Goal: Task Accomplishment & Management: Manage account settings

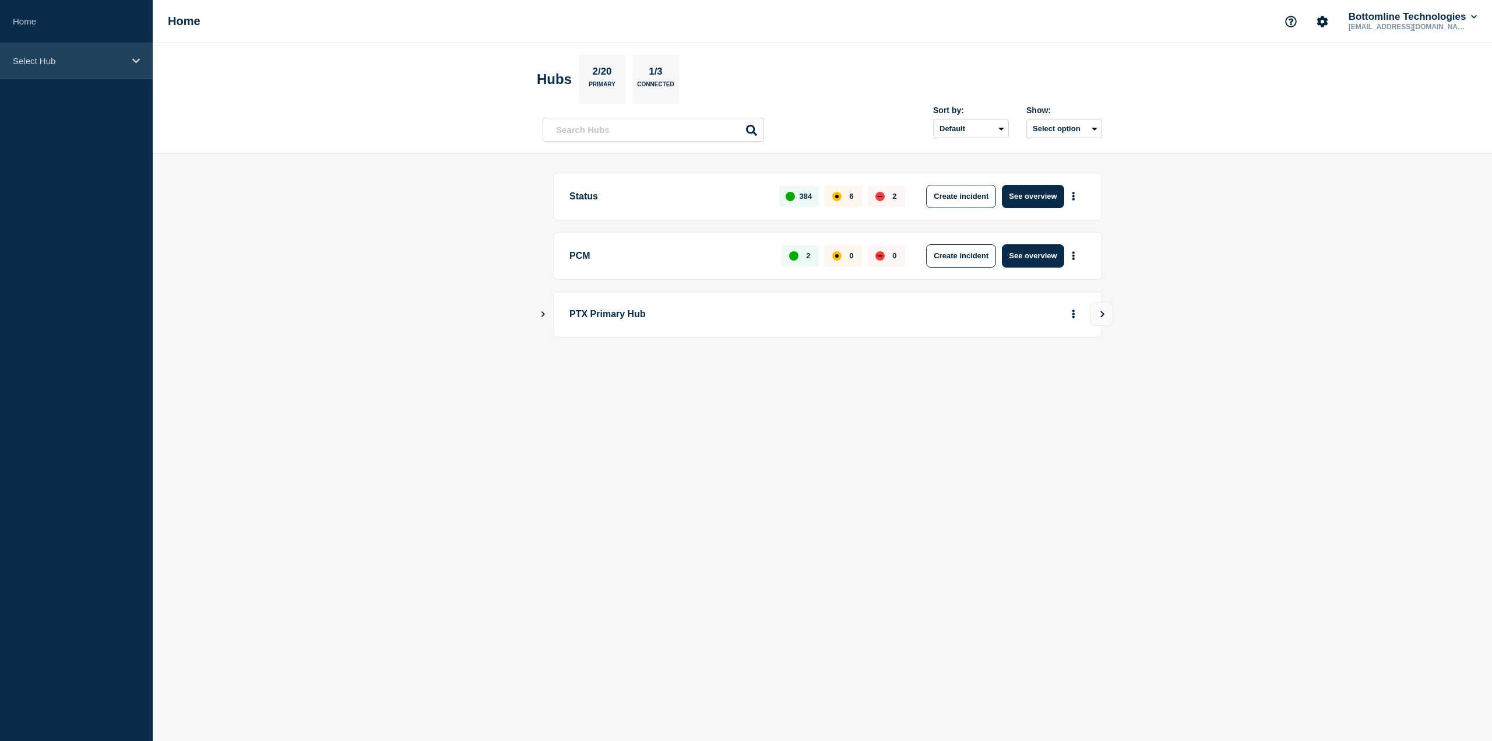
click at [116, 70] on div "Select Hub" at bounding box center [76, 61] width 153 height 36
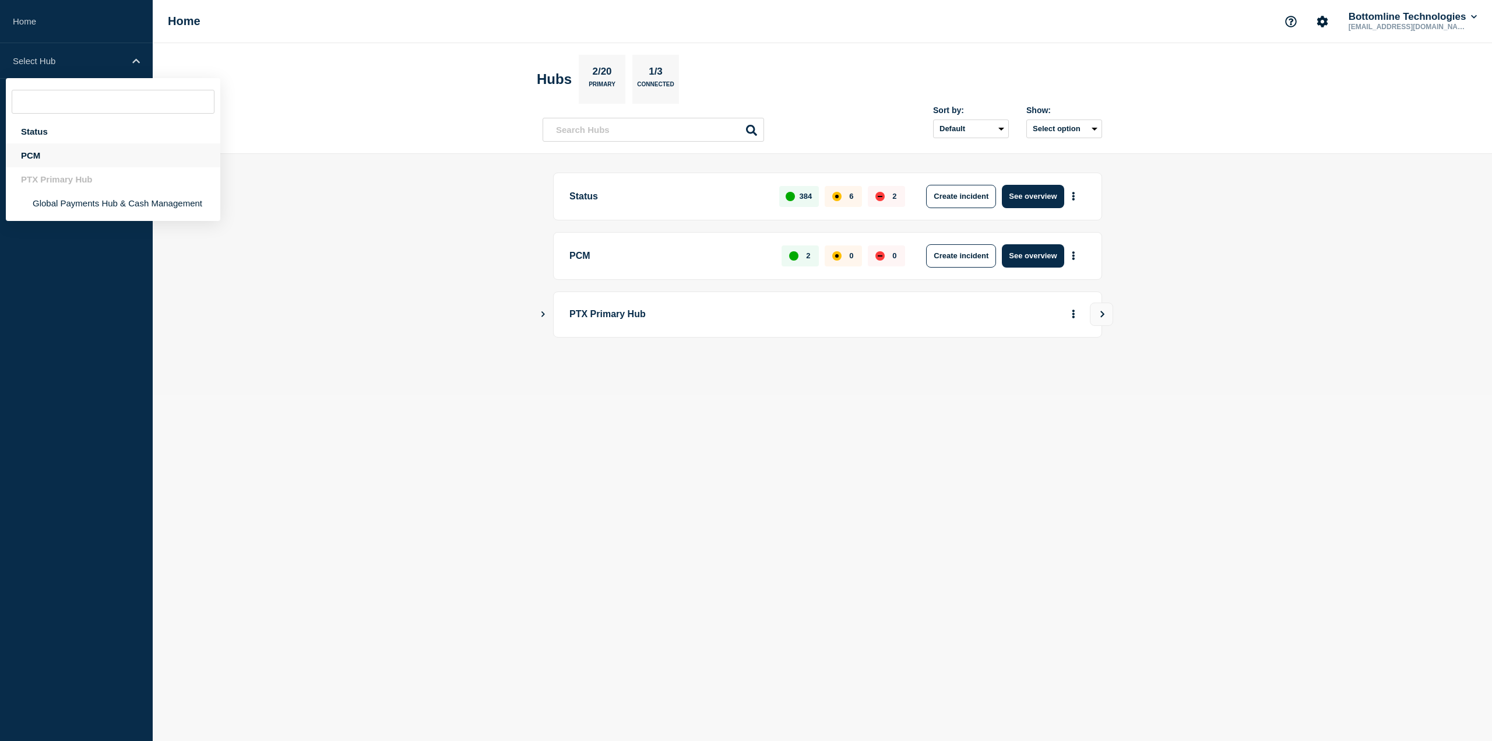
click at [73, 157] on div "PCM" at bounding box center [113, 155] width 214 height 24
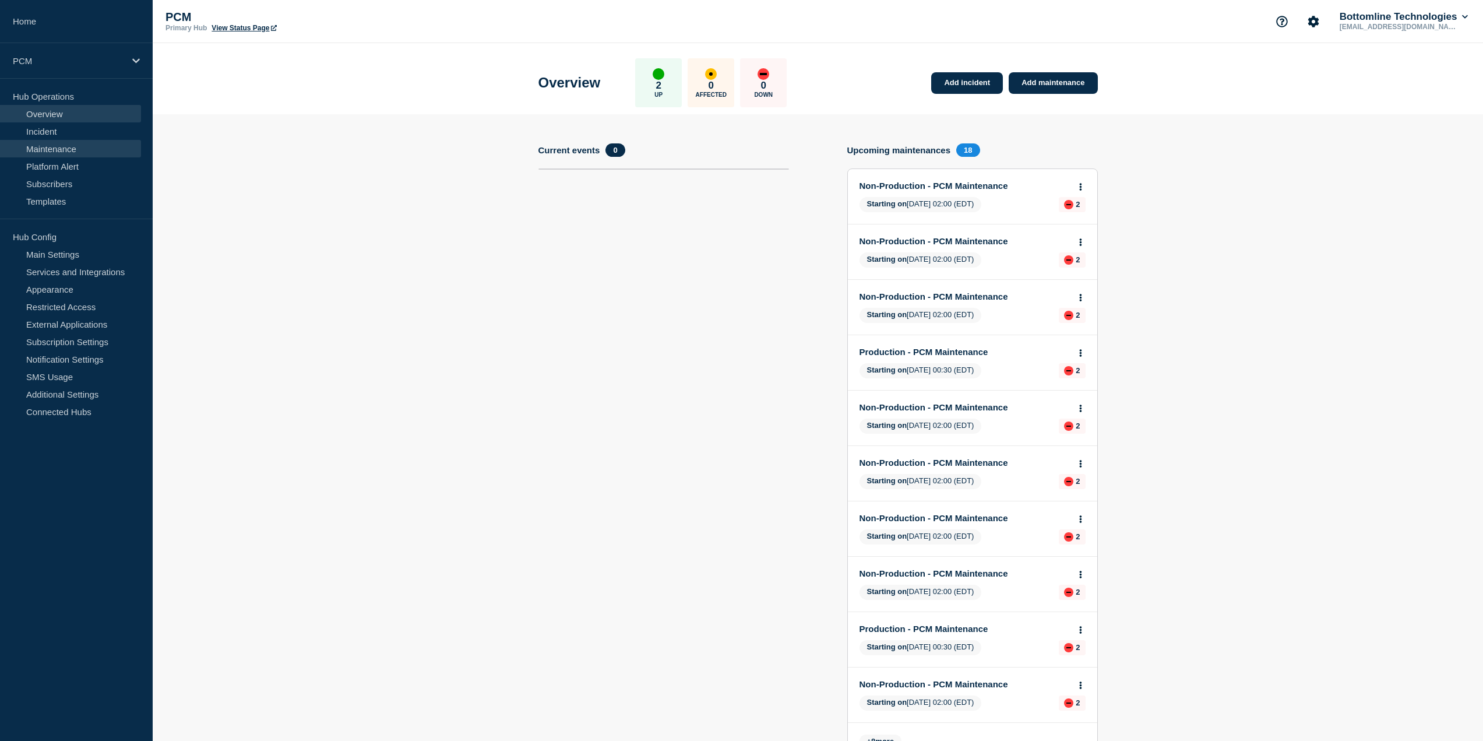
click at [51, 142] on link "Maintenance" at bounding box center [70, 148] width 141 height 17
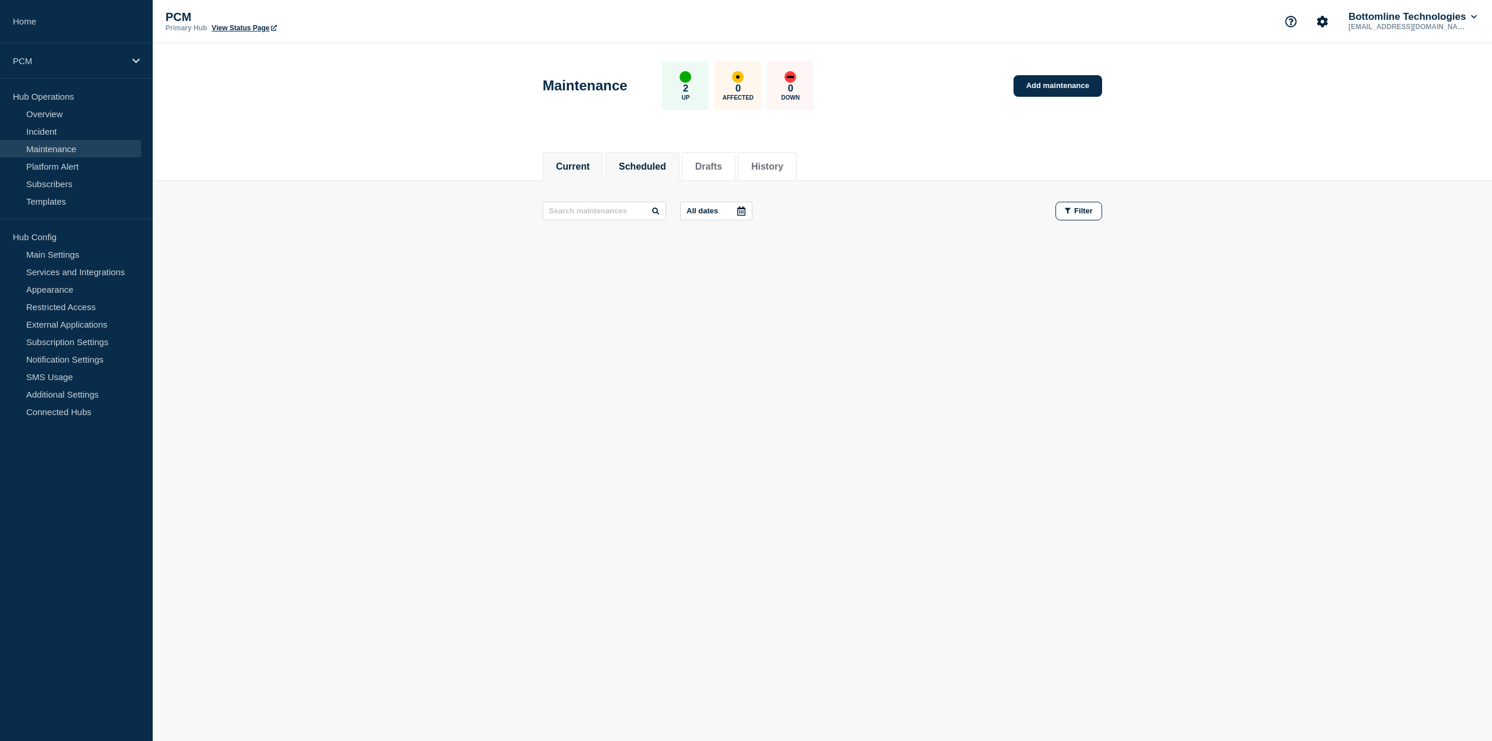
click at [654, 161] on button "Scheduled" at bounding box center [642, 166] width 47 height 10
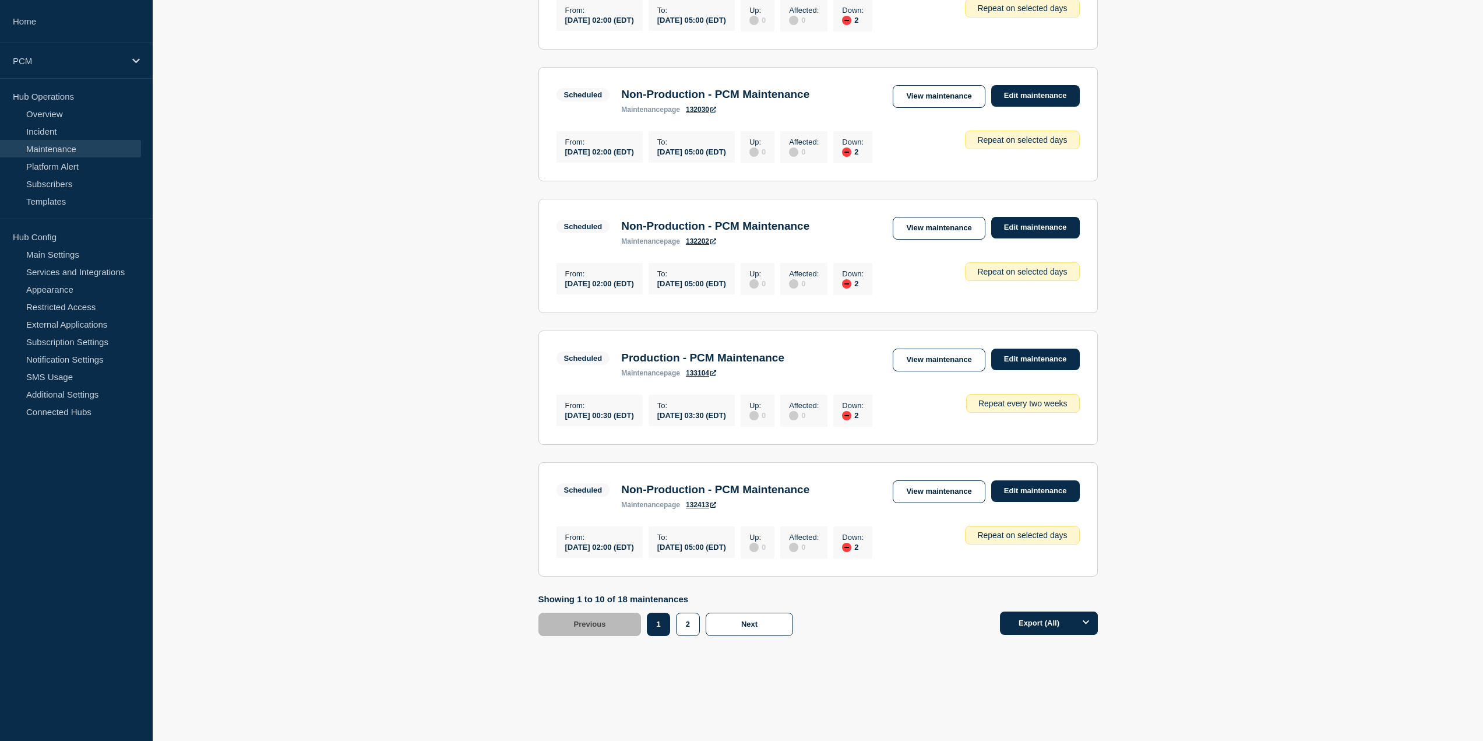
scroll to position [1005, 0]
click at [684, 618] on button "2" at bounding box center [688, 623] width 24 height 23
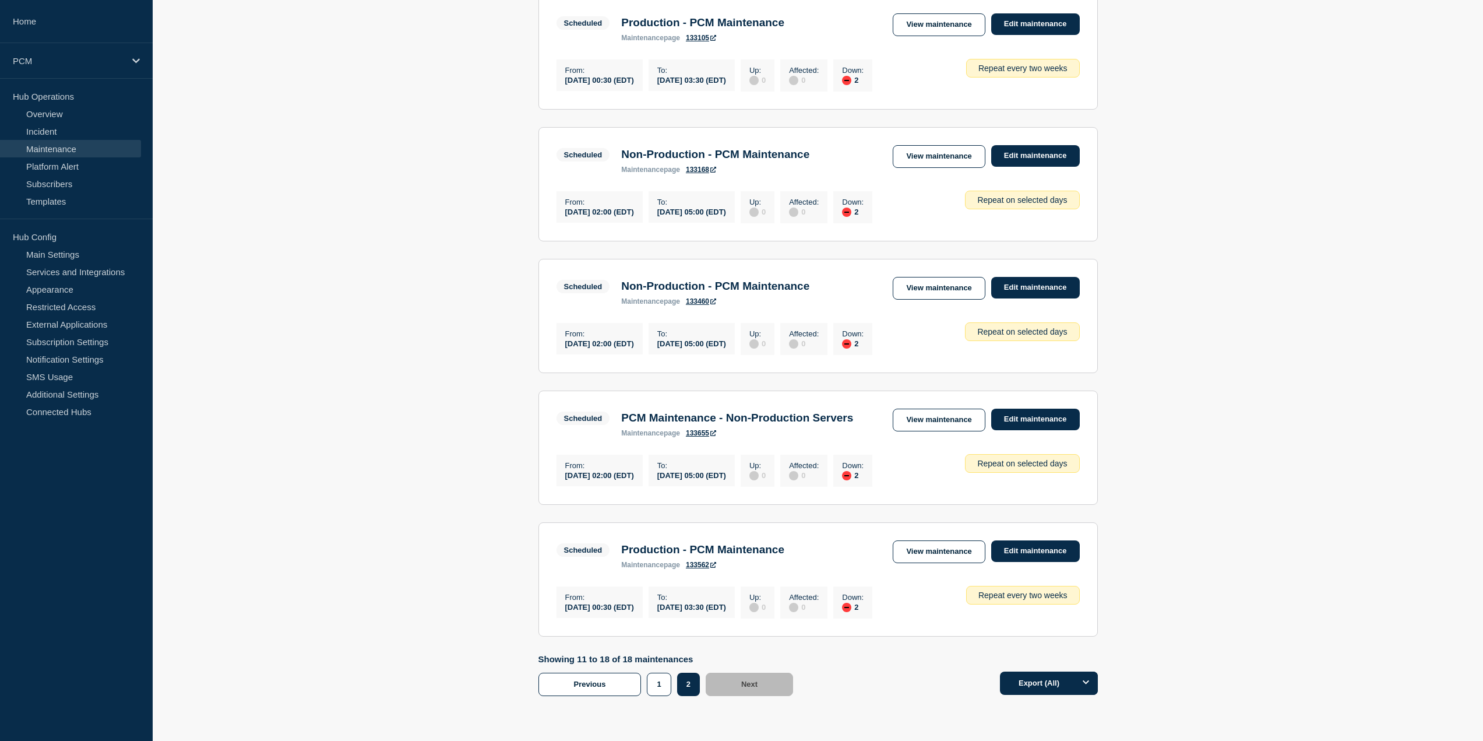
scroll to position [699, 0]
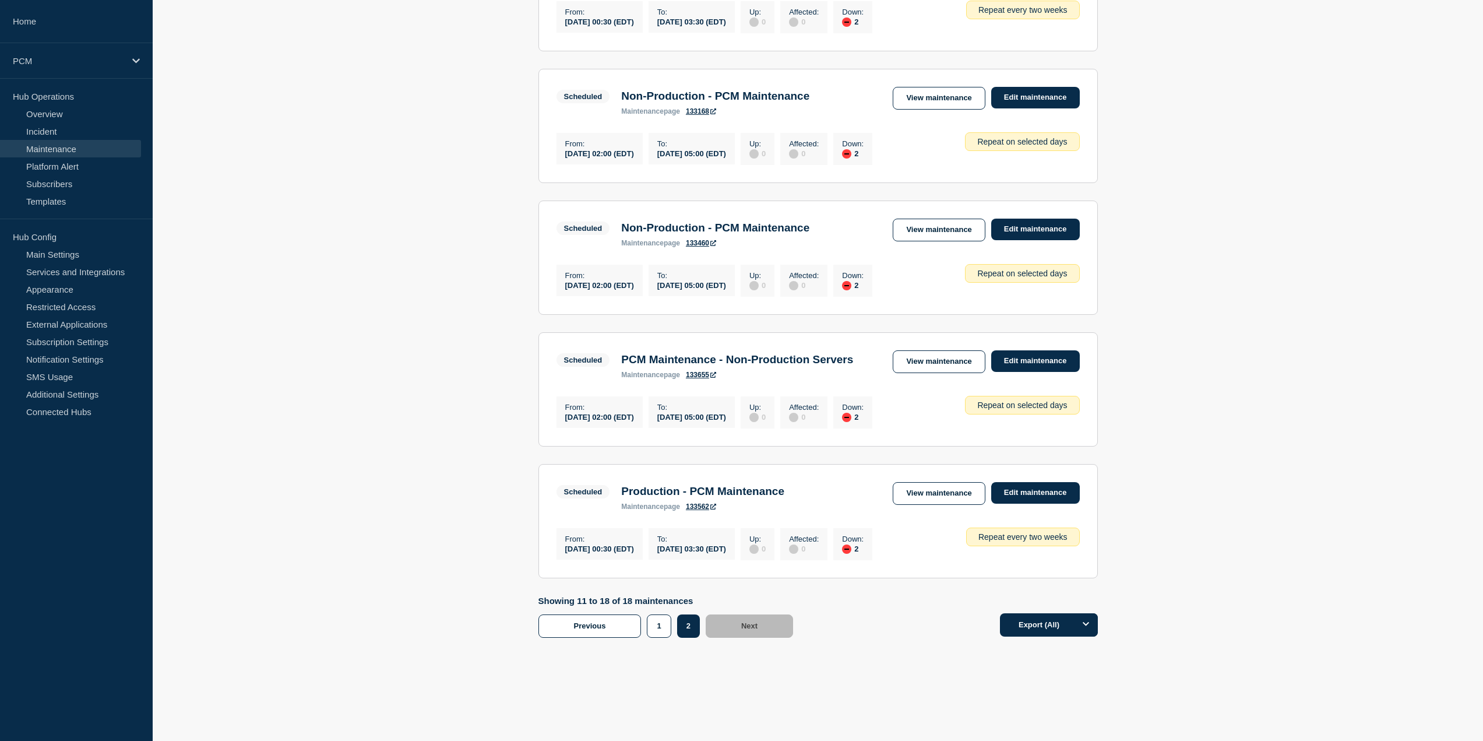
drag, startPoint x: 847, startPoint y: 256, endPoint x: 755, endPoint y: 262, distance: 91.7
click at [755, 247] on div "Scheduled Non-Production - PCM Maintenance maintenance page 133460 View mainten…" at bounding box center [818, 233] width 523 height 29
click at [809, 234] on h3 "Non-Production - PCM Maintenance" at bounding box center [715, 227] width 188 height 13
drag, startPoint x: 833, startPoint y: 251, endPoint x: 620, endPoint y: 253, distance: 213.3
click at [620, 247] on div "Scheduled Non-Production - PCM Maintenance maintenance page 133460 View mainten…" at bounding box center [818, 233] width 523 height 29
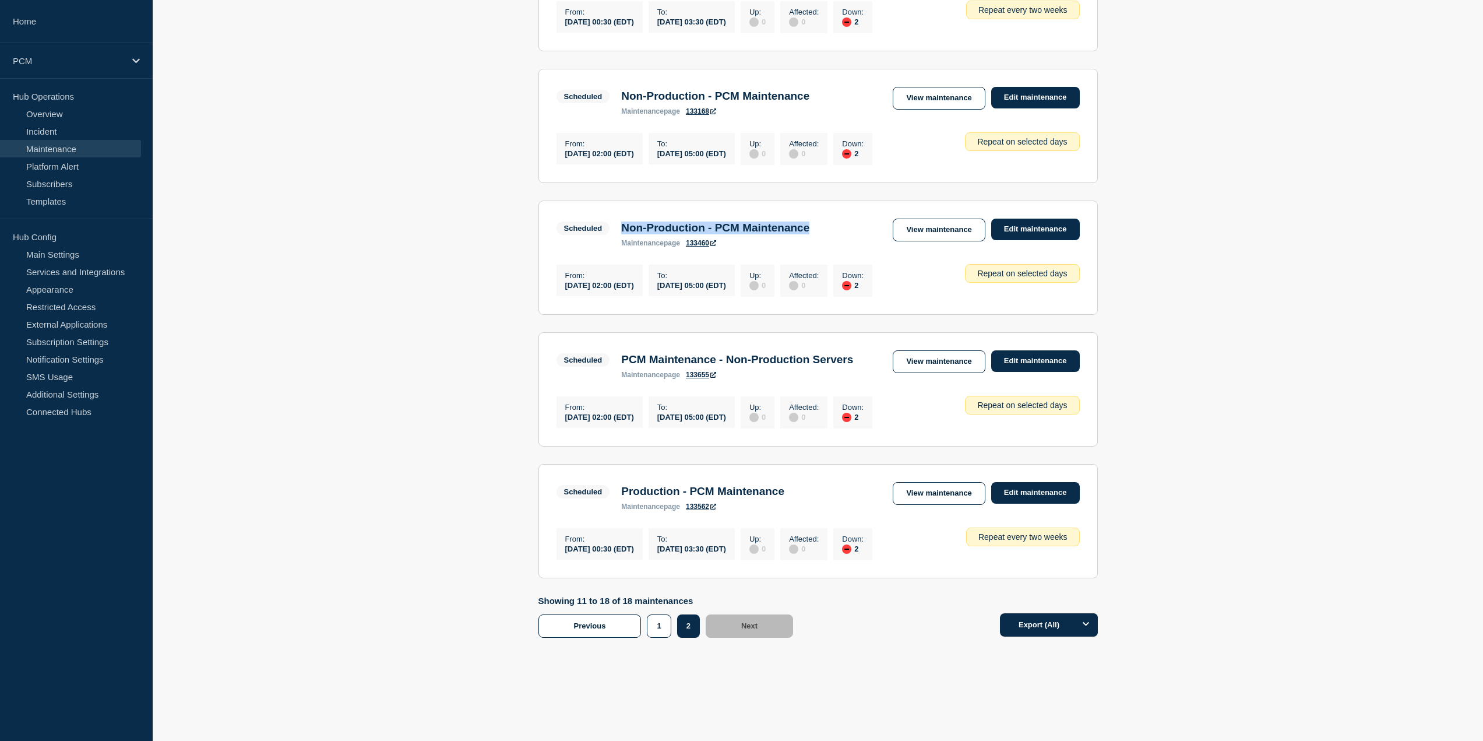
copy h3 "Non-Production - PCM Maintenance"
click at [1034, 372] on link "Edit maintenance" at bounding box center [1035, 361] width 89 height 22
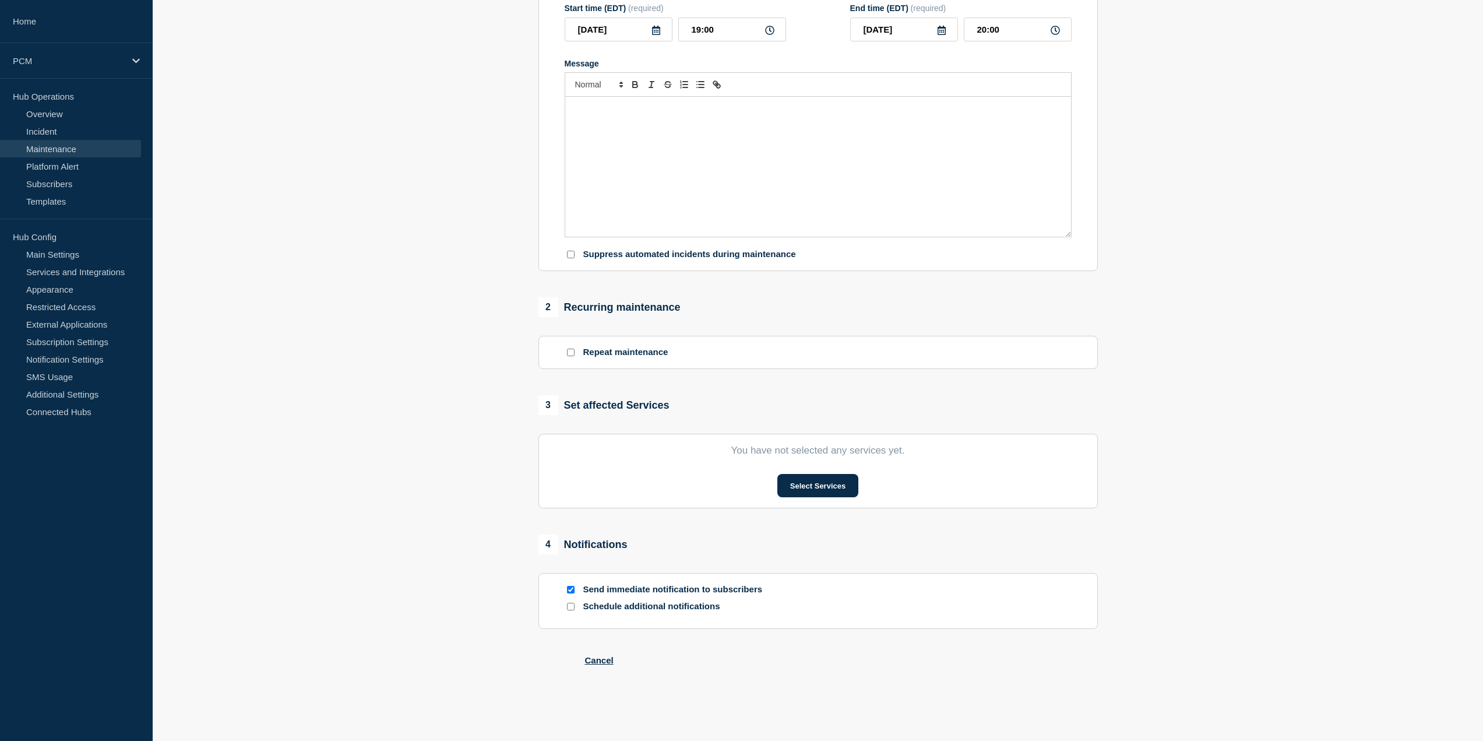
click at [1034, 383] on div "1 Provide details Title (required) Start time (EDT) (required) [DATE] 19:00 End…" at bounding box center [817, 296] width 573 height 795
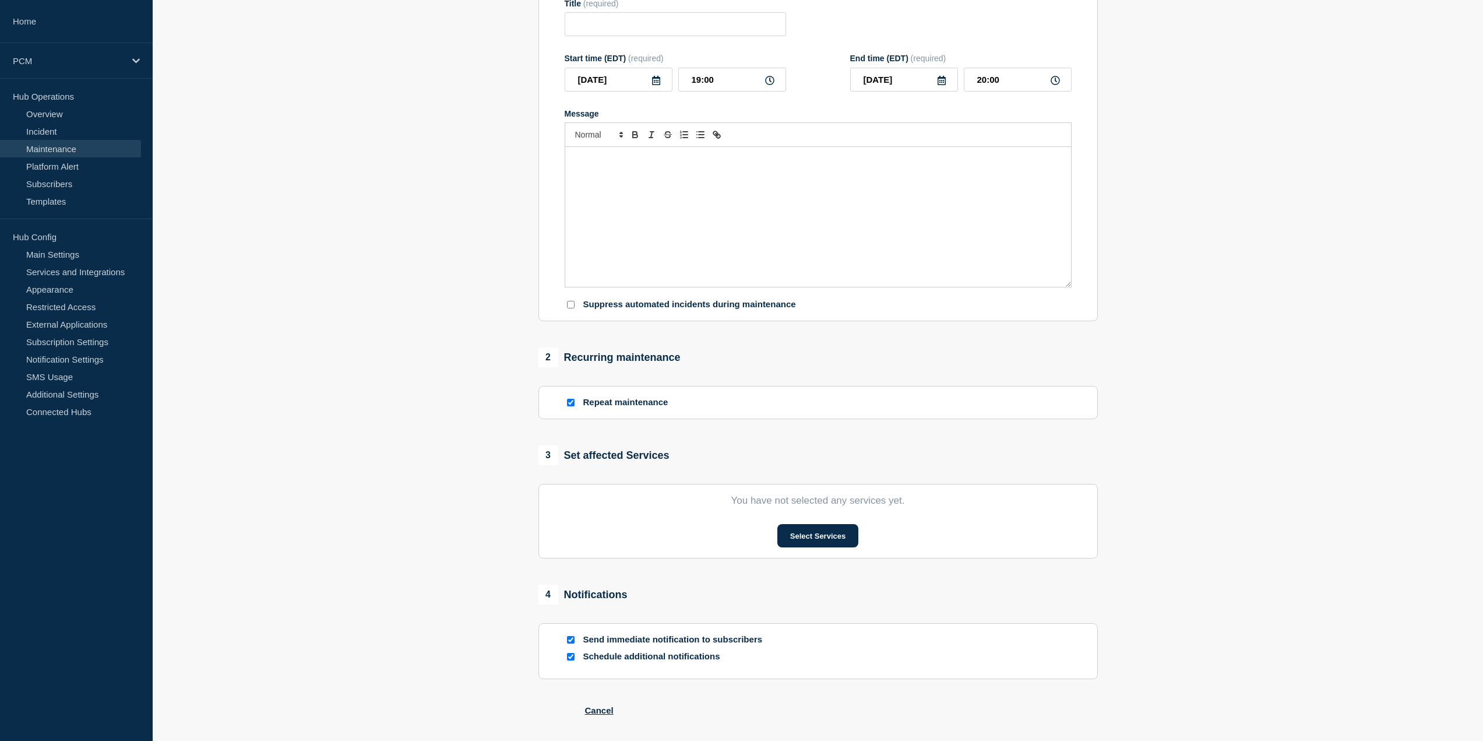
type input "PCM Maintenance - Non-Production Servers"
type input "[DATE]"
type input "02:00"
type input "[DATE]"
type input "05:00"
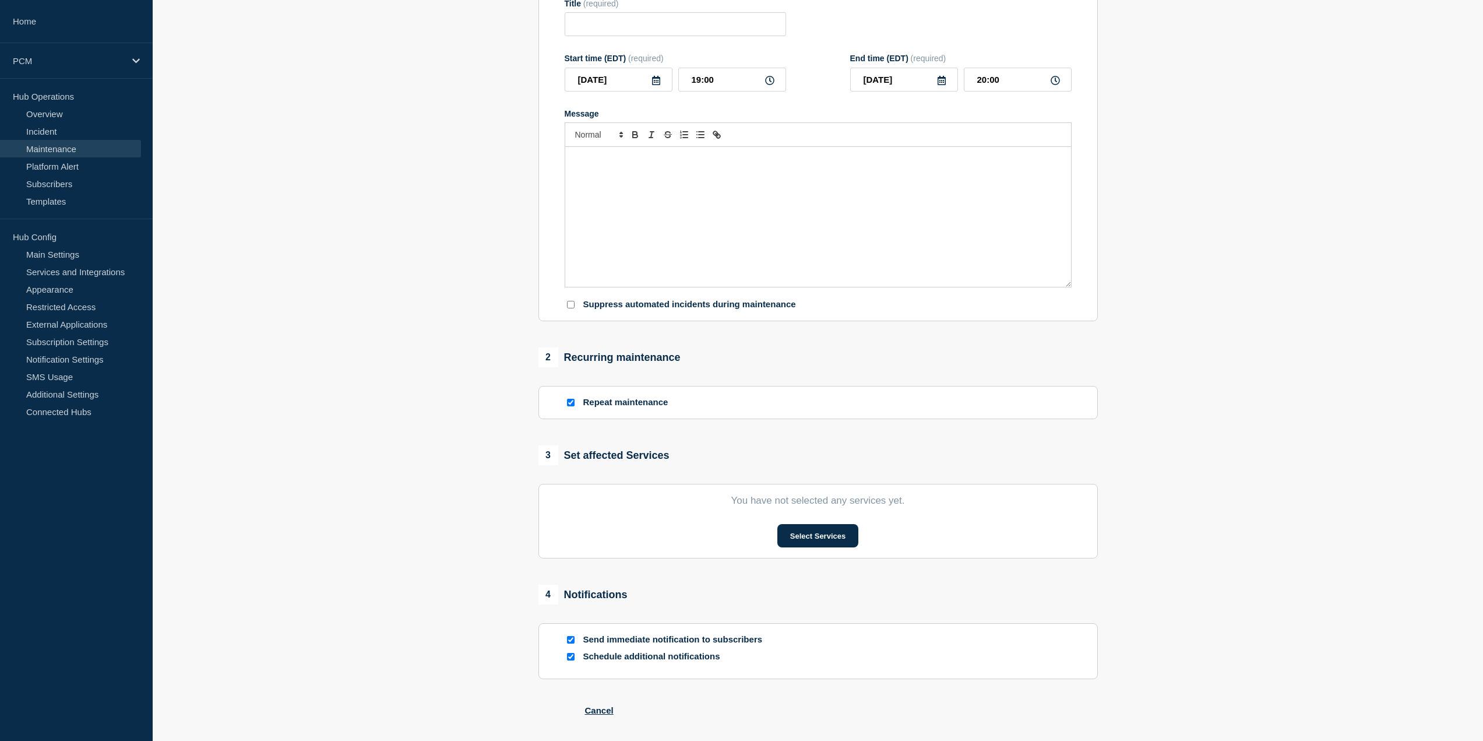
checkbox input "true"
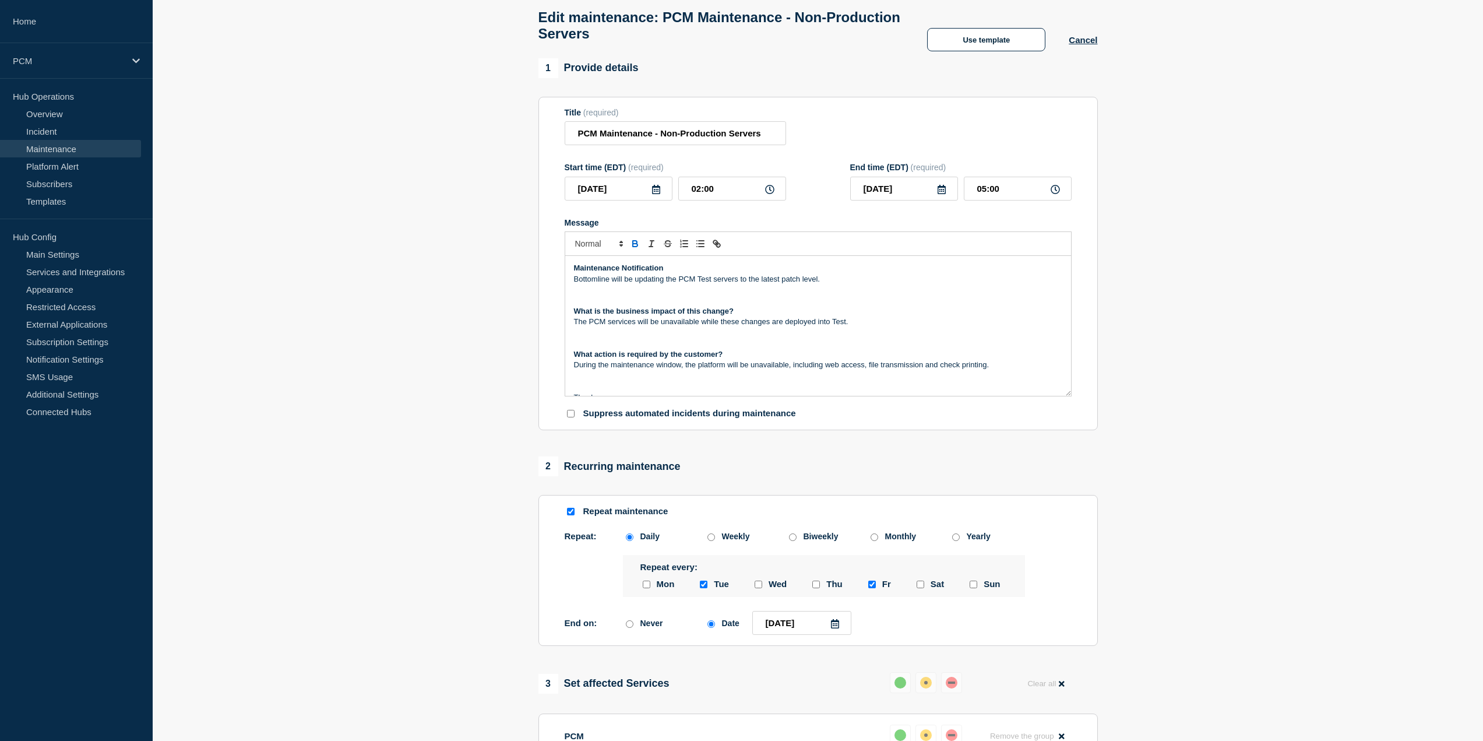
scroll to position [48, 0]
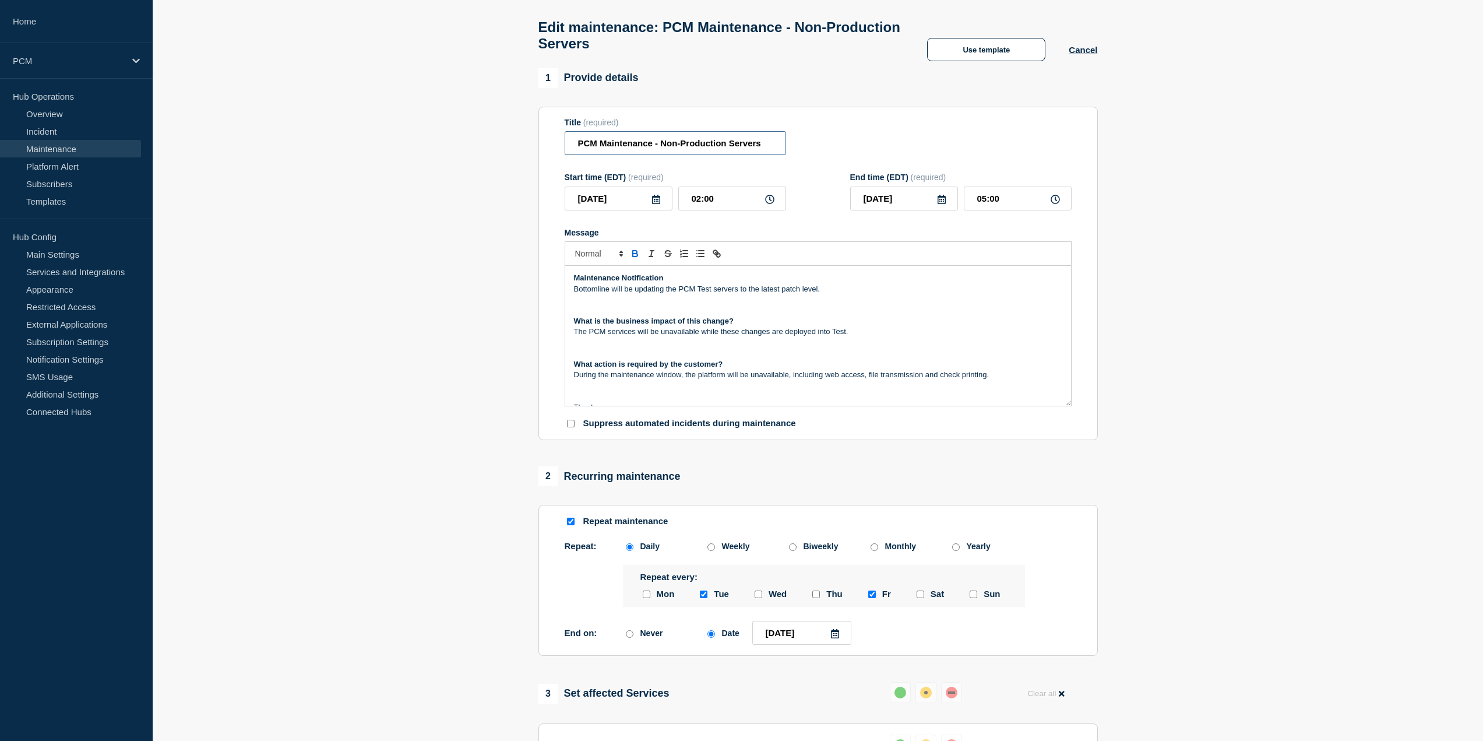
click at [713, 150] on input "PCM Maintenance - Non-Production Servers" at bounding box center [675, 143] width 221 height 24
paste input "Non-Production - PCM Maintenance"
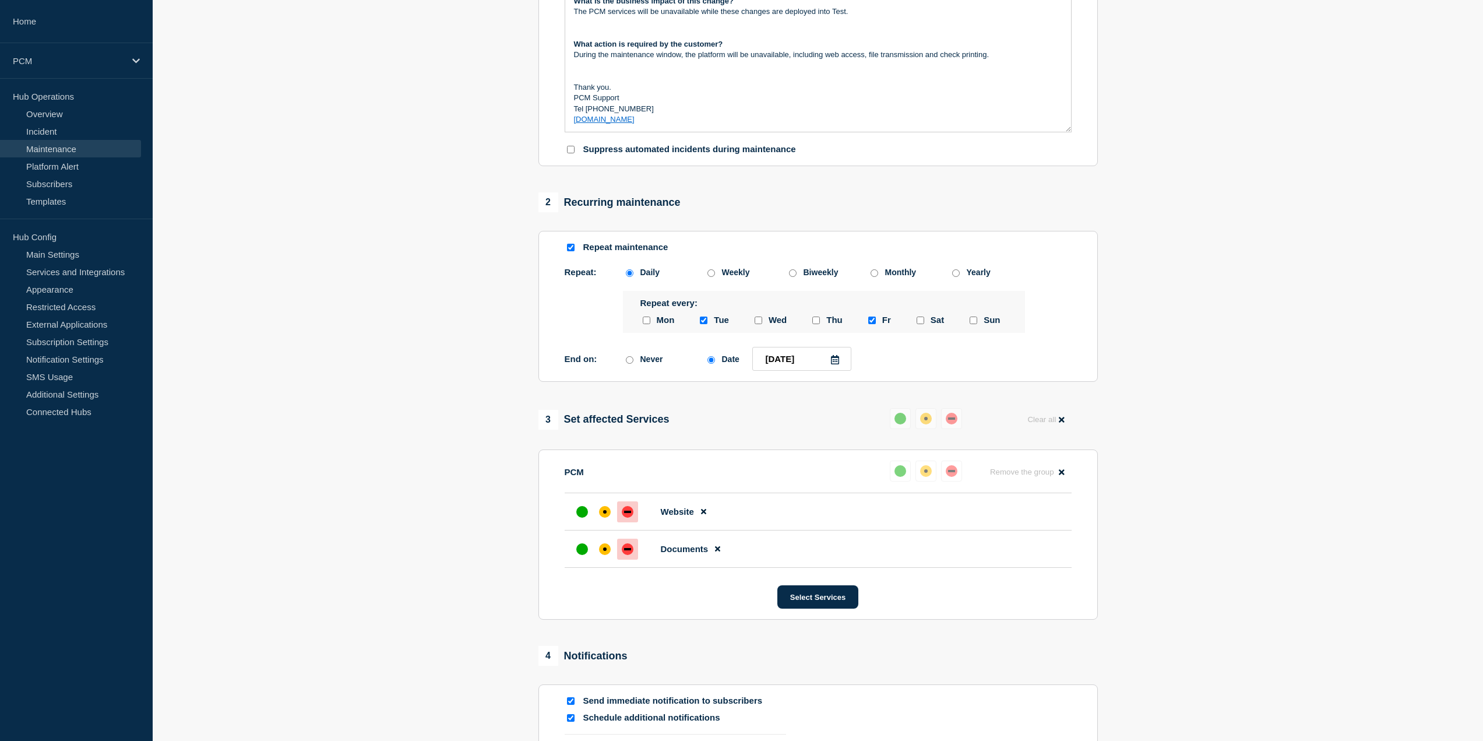
scroll to position [398, 0]
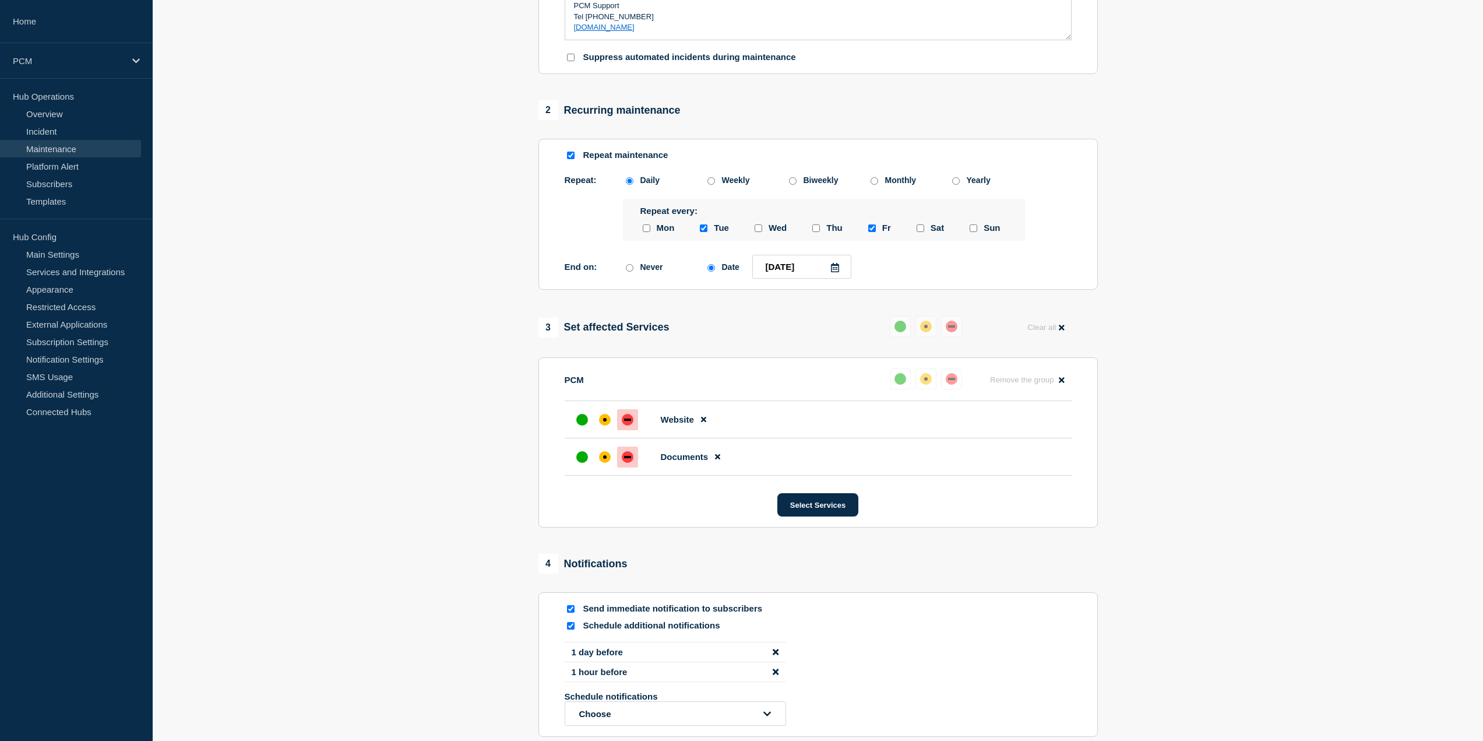
type input "Non-Production - PCM Maintenance"
click at [619, 614] on p "Send immediate notification to subscribers" at bounding box center [676, 608] width 186 height 11
click at [571, 612] on input "Send immediate notification to subscribers" at bounding box center [571, 609] width 8 height 8
checkbox input "false"
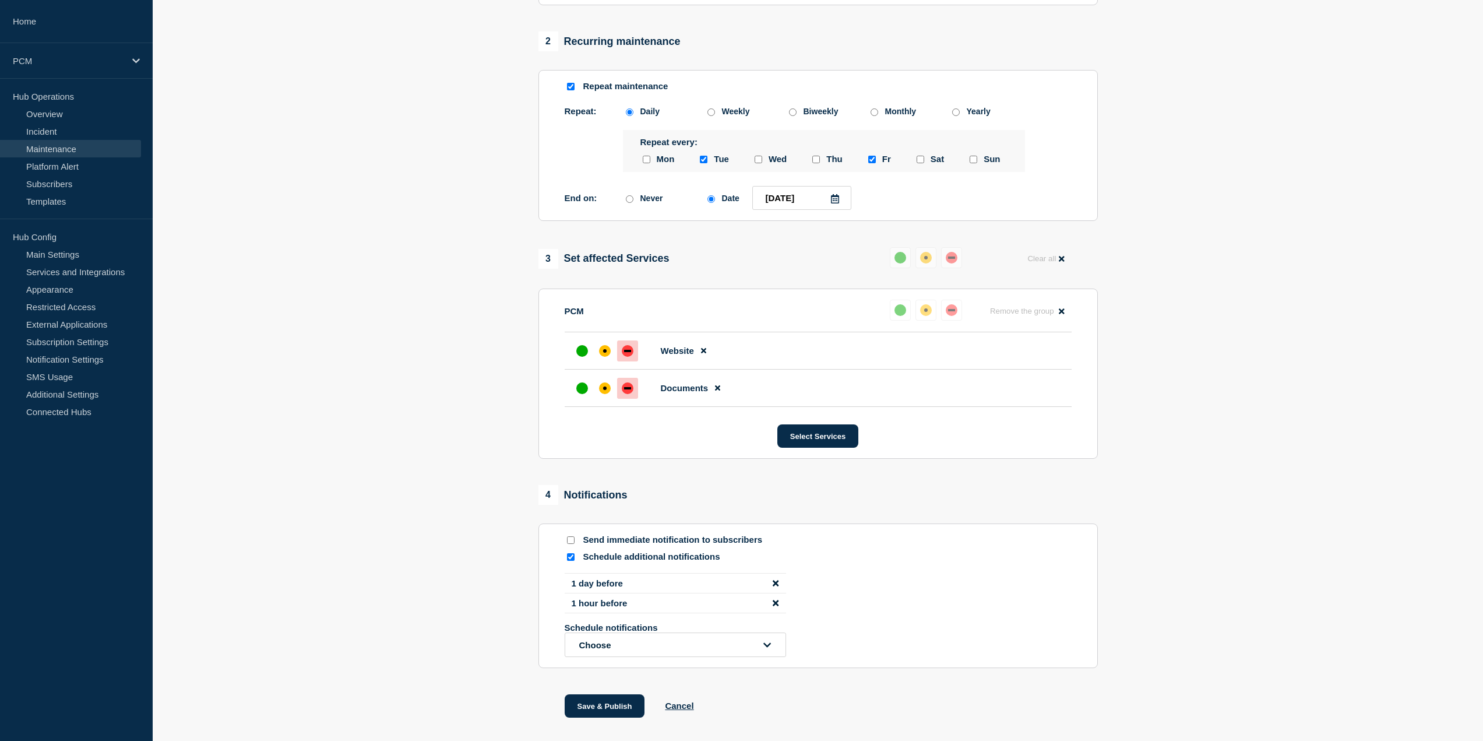
scroll to position [541, 0]
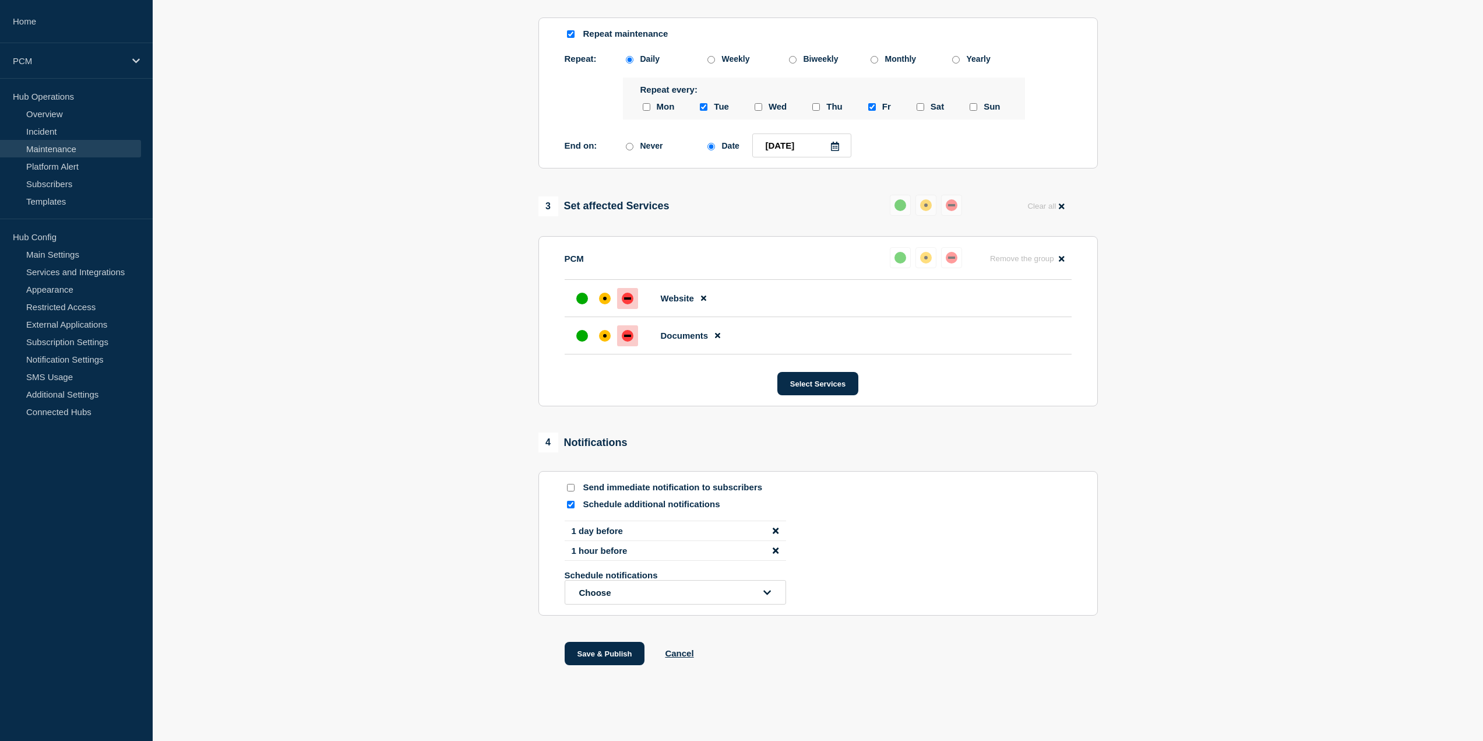
drag, startPoint x: 424, startPoint y: 364, endPoint x: 439, endPoint y: 483, distance: 119.8
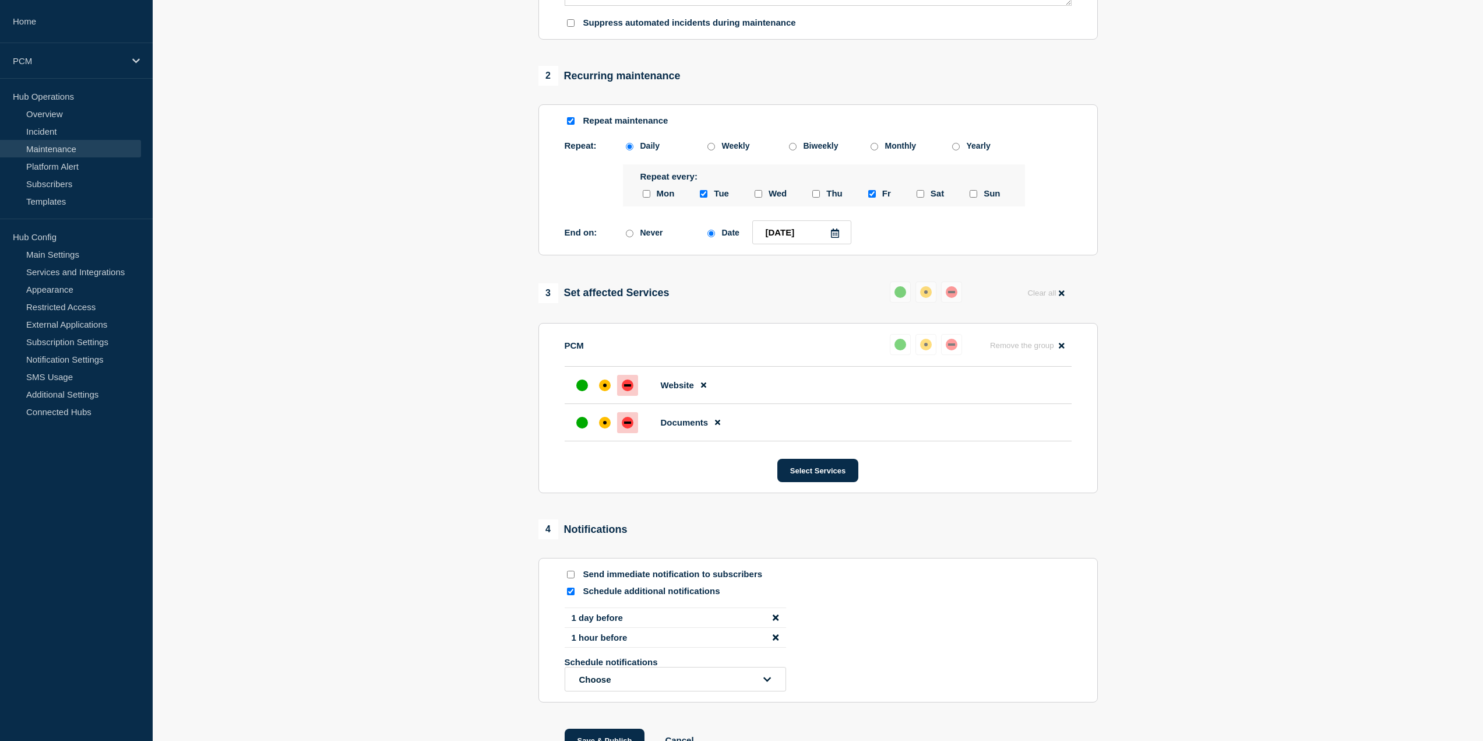
scroll to position [425, 0]
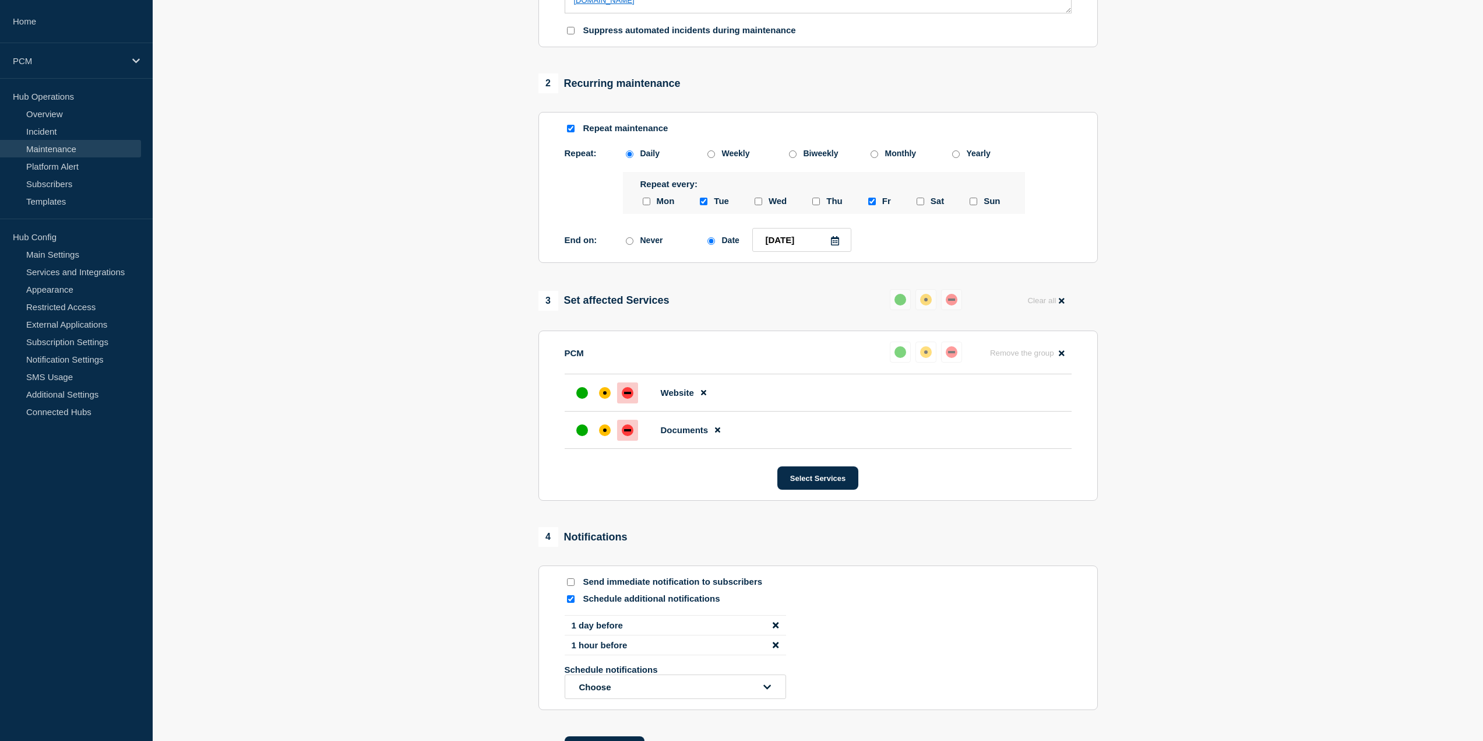
click at [830, 245] on icon at bounding box center [834, 240] width 9 height 9
click at [889, 291] on icon "button" at bounding box center [885, 295] width 14 height 14
click at [886, 332] on div "1" at bounding box center [885, 331] width 16 height 16
type input "[DATE]"
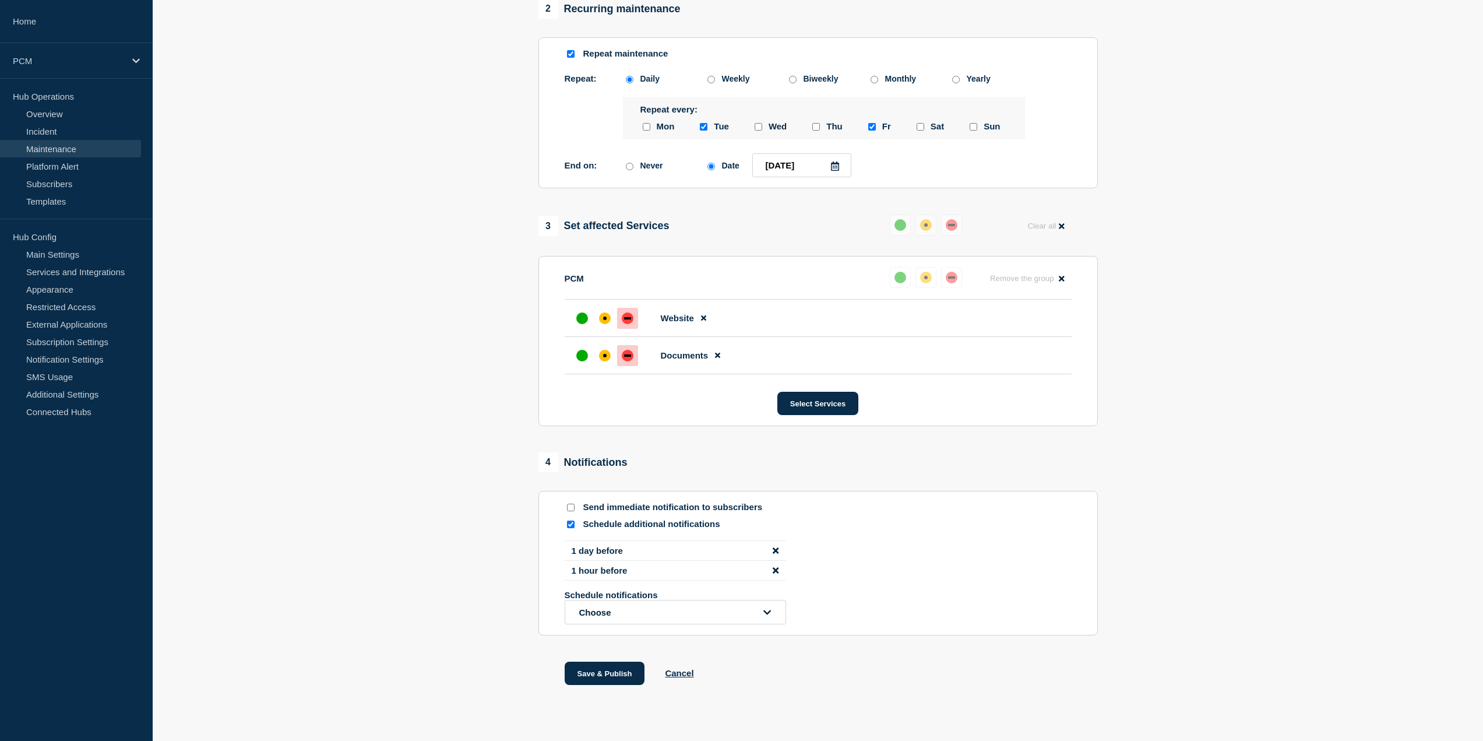
scroll to position [541, 0]
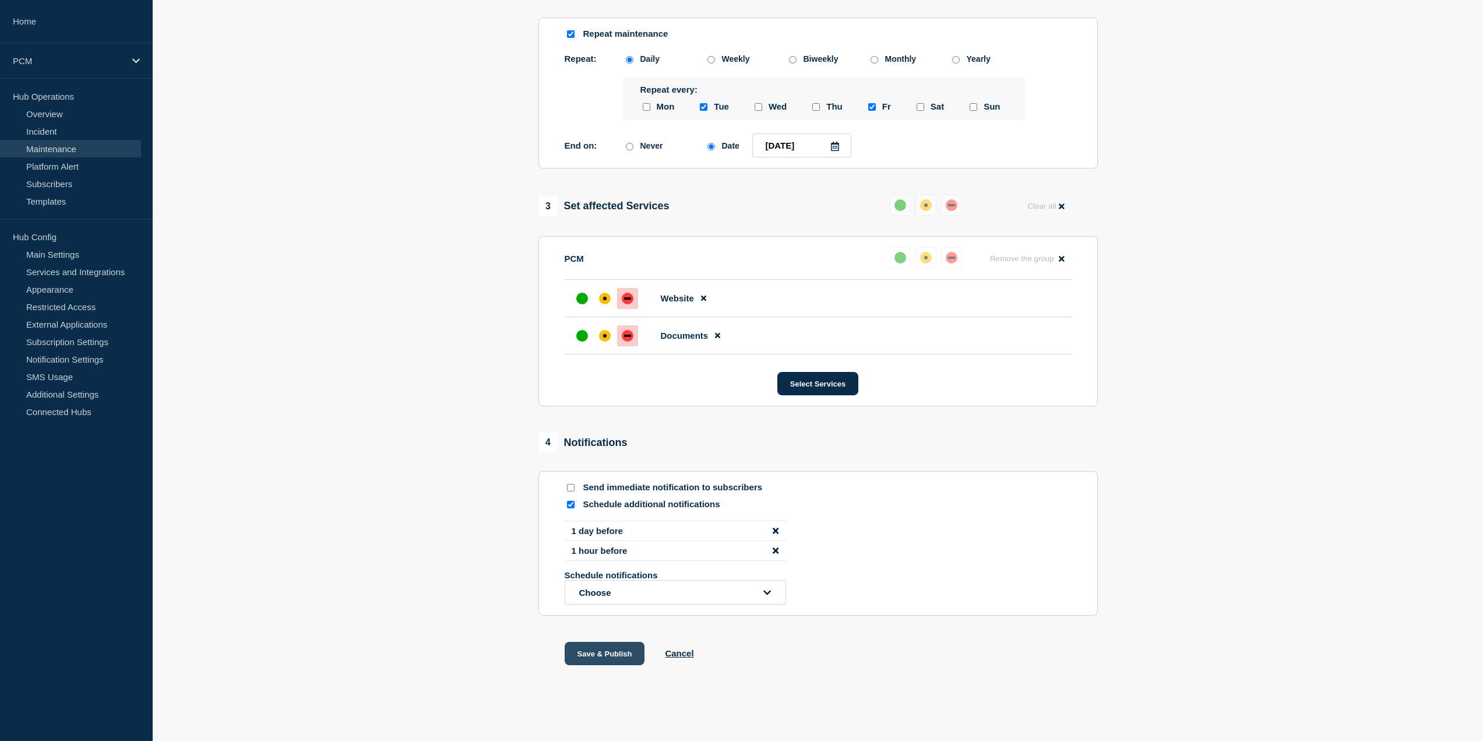
click at [617, 646] on button "Save & Publish" at bounding box center [605, 653] width 80 height 23
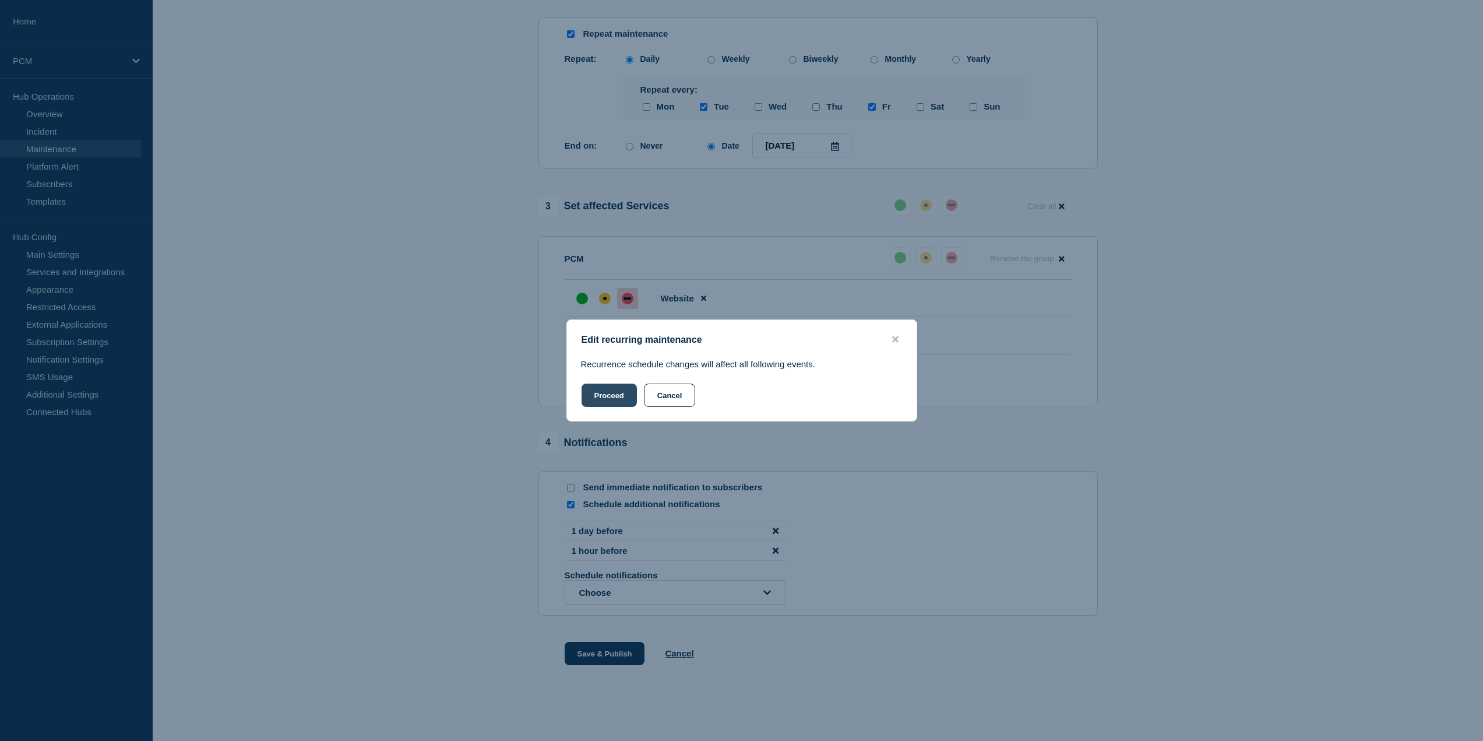
click at [632, 399] on button "Proceed" at bounding box center [609, 394] width 55 height 23
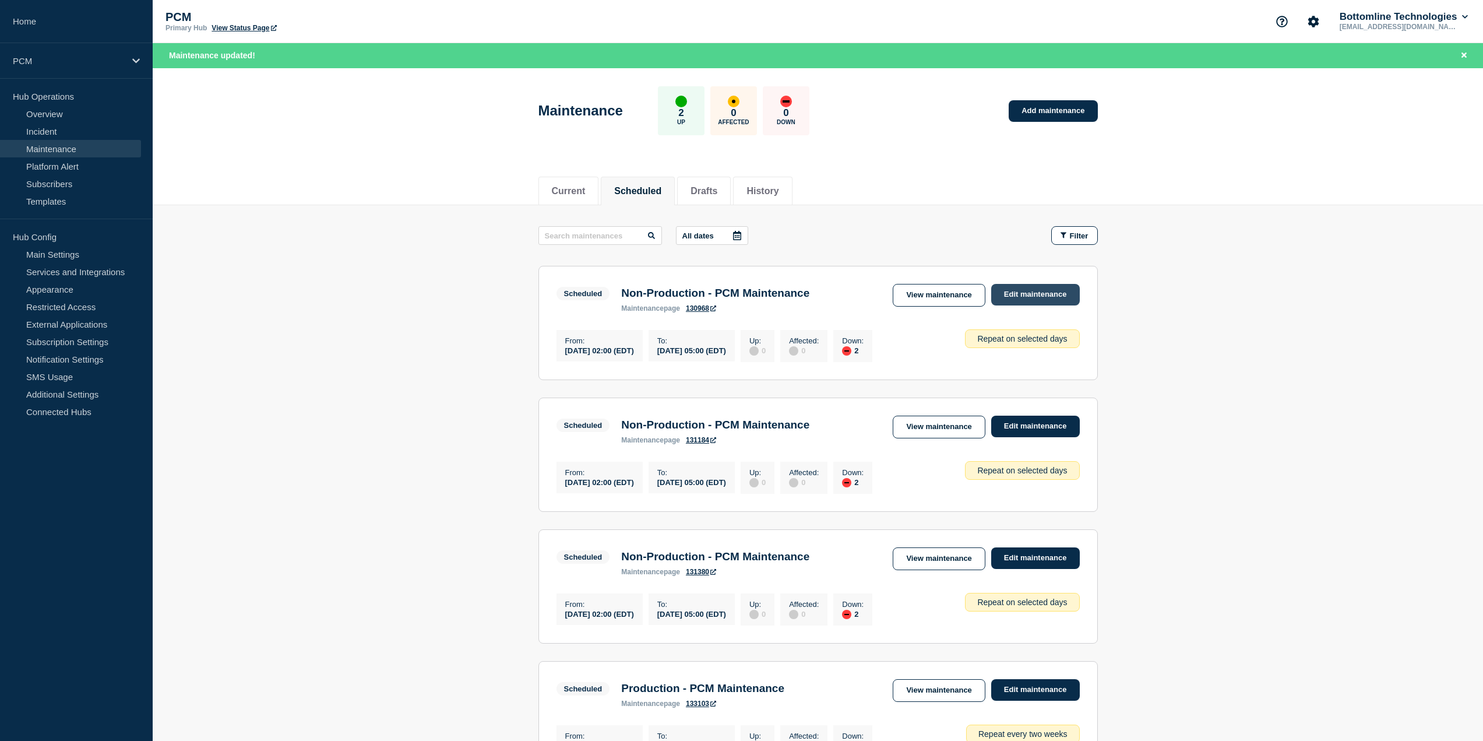
click at [1018, 293] on link "Edit maintenance" at bounding box center [1035, 295] width 89 height 22
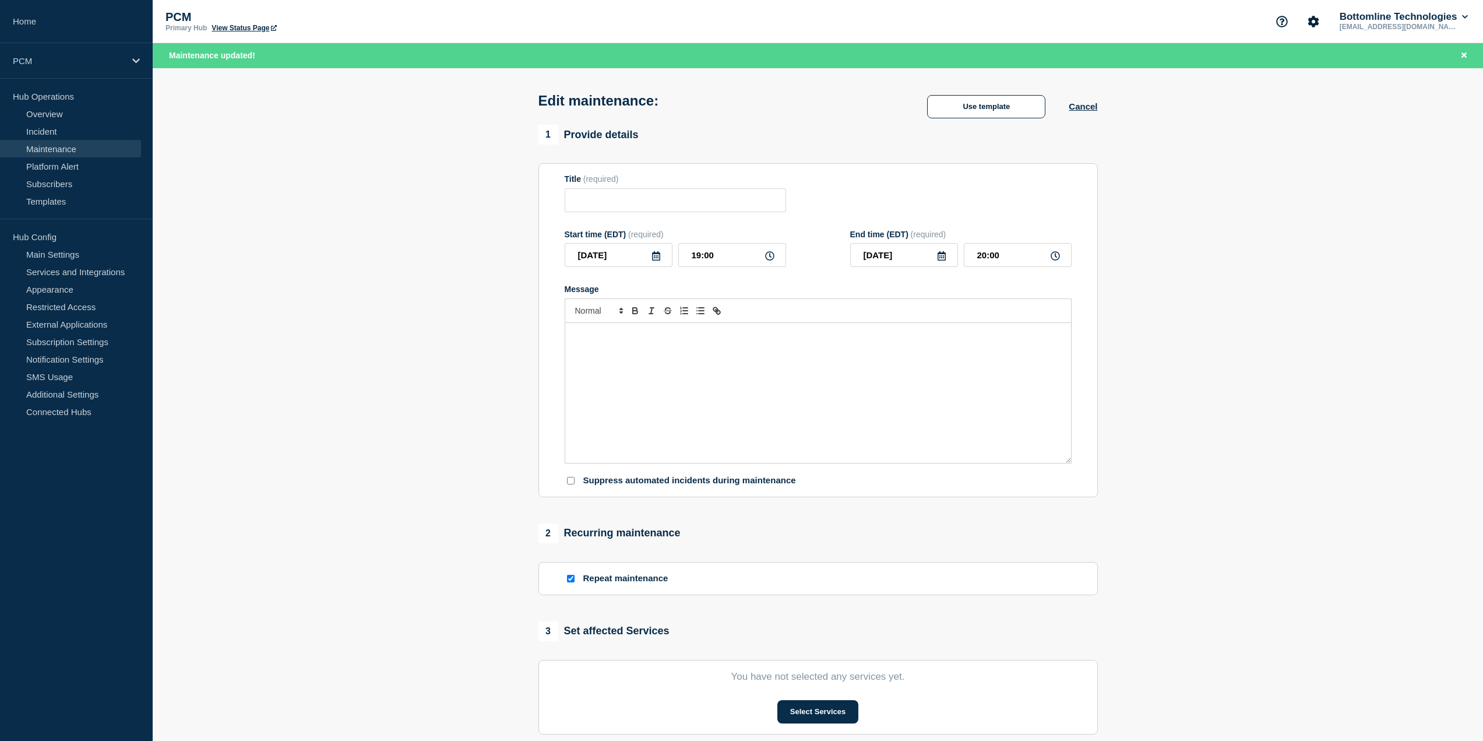
type input "Non-Production - PCM Maintenance"
type input "[DATE]"
type input "02:00"
type input "[DATE]"
type input "05:00"
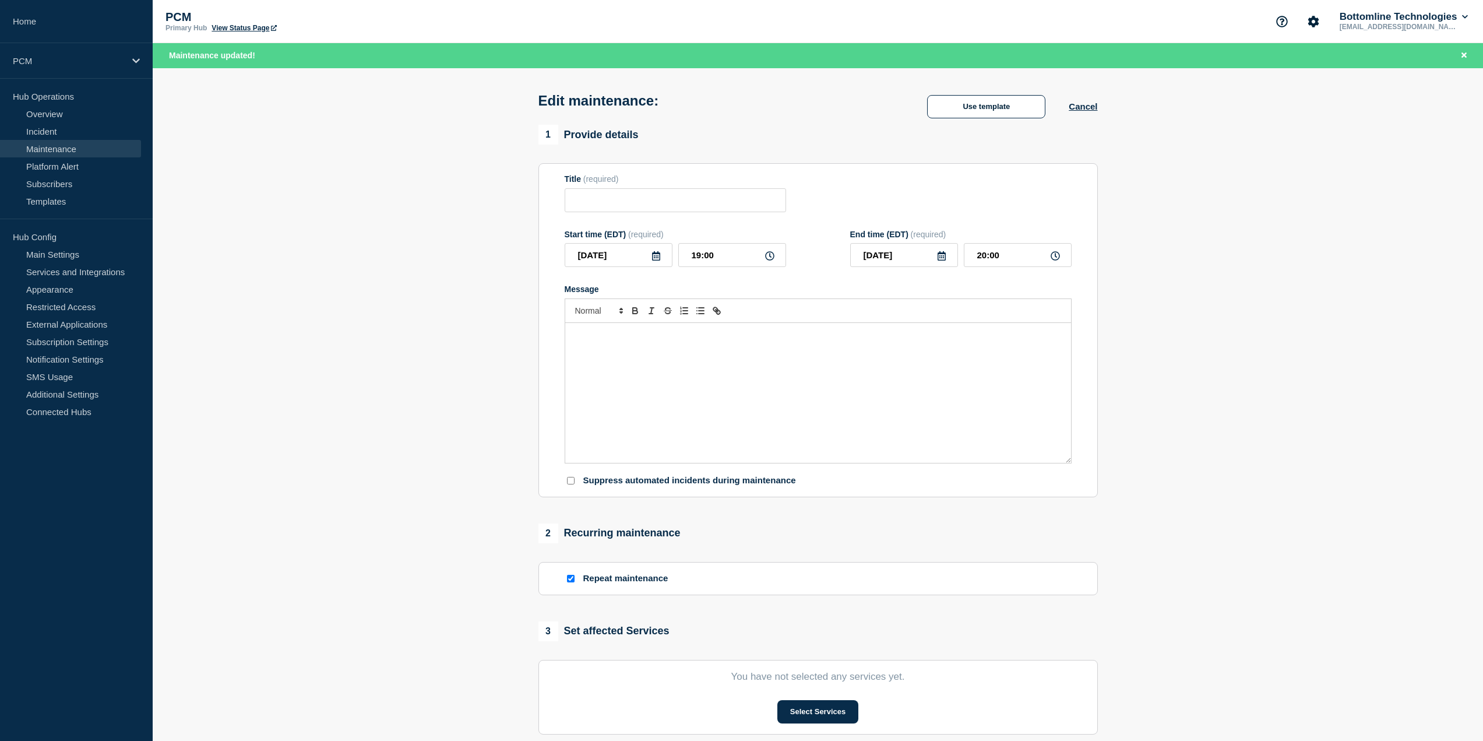
checkbox input "true"
checkbox input "false"
checkbox input "true"
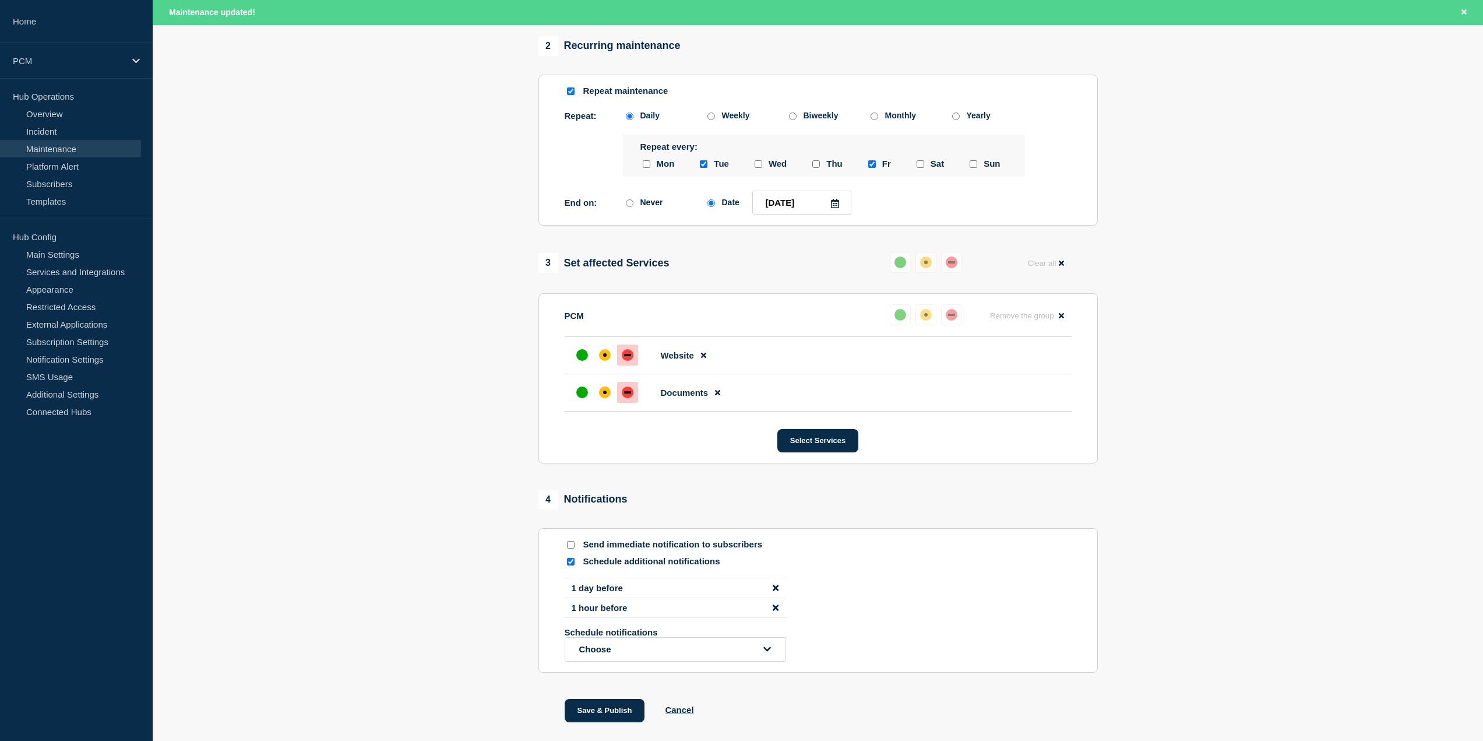
scroll to position [566, 0]
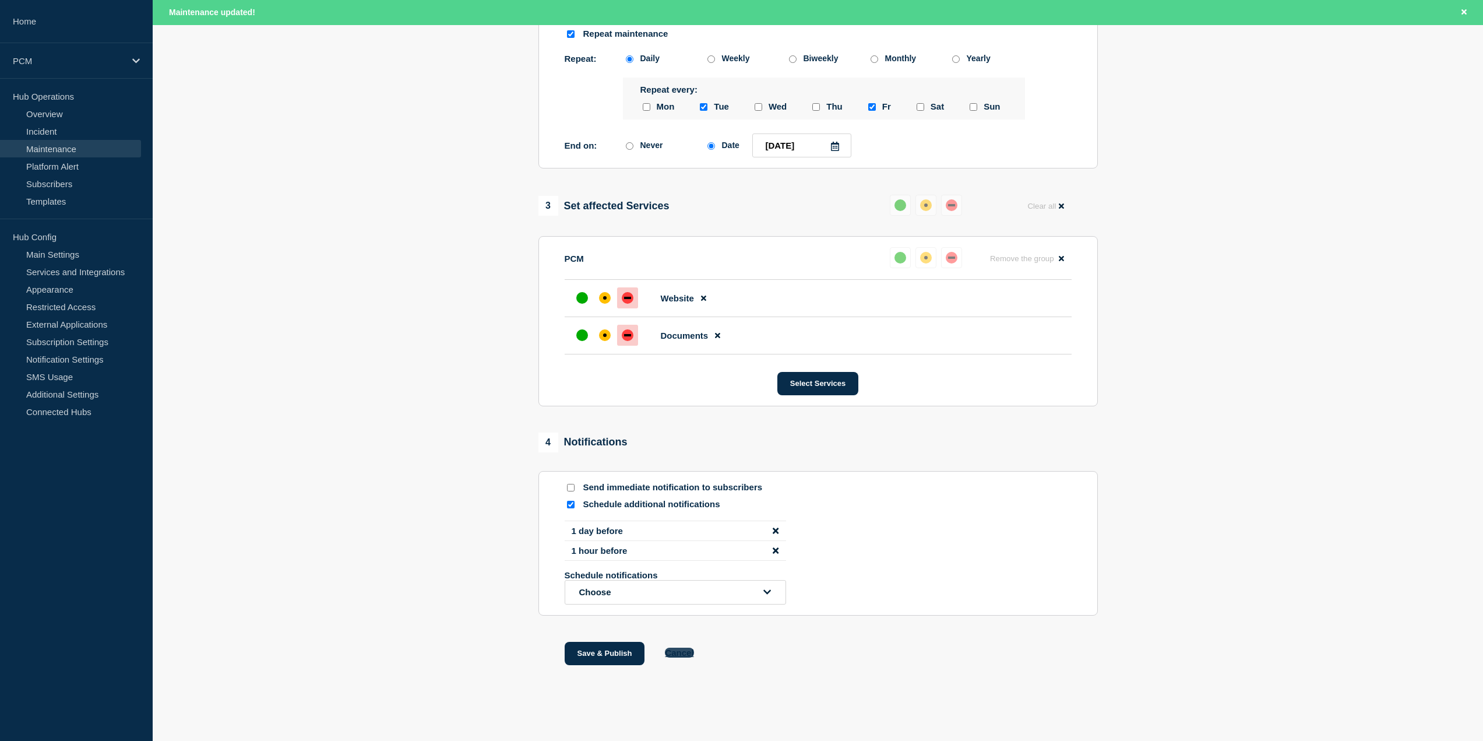
click at [687, 651] on button "Cancel" at bounding box center [679, 652] width 29 height 10
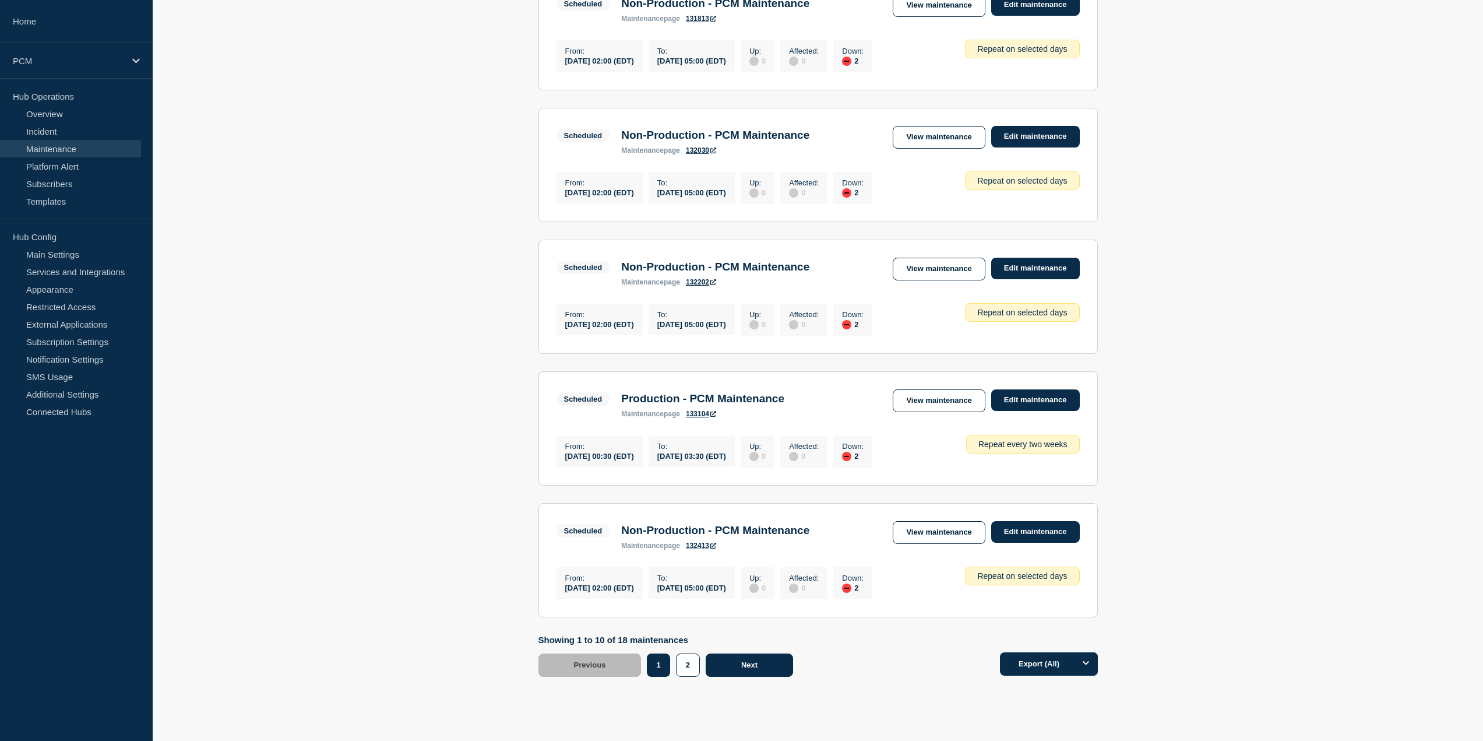
scroll to position [991, 0]
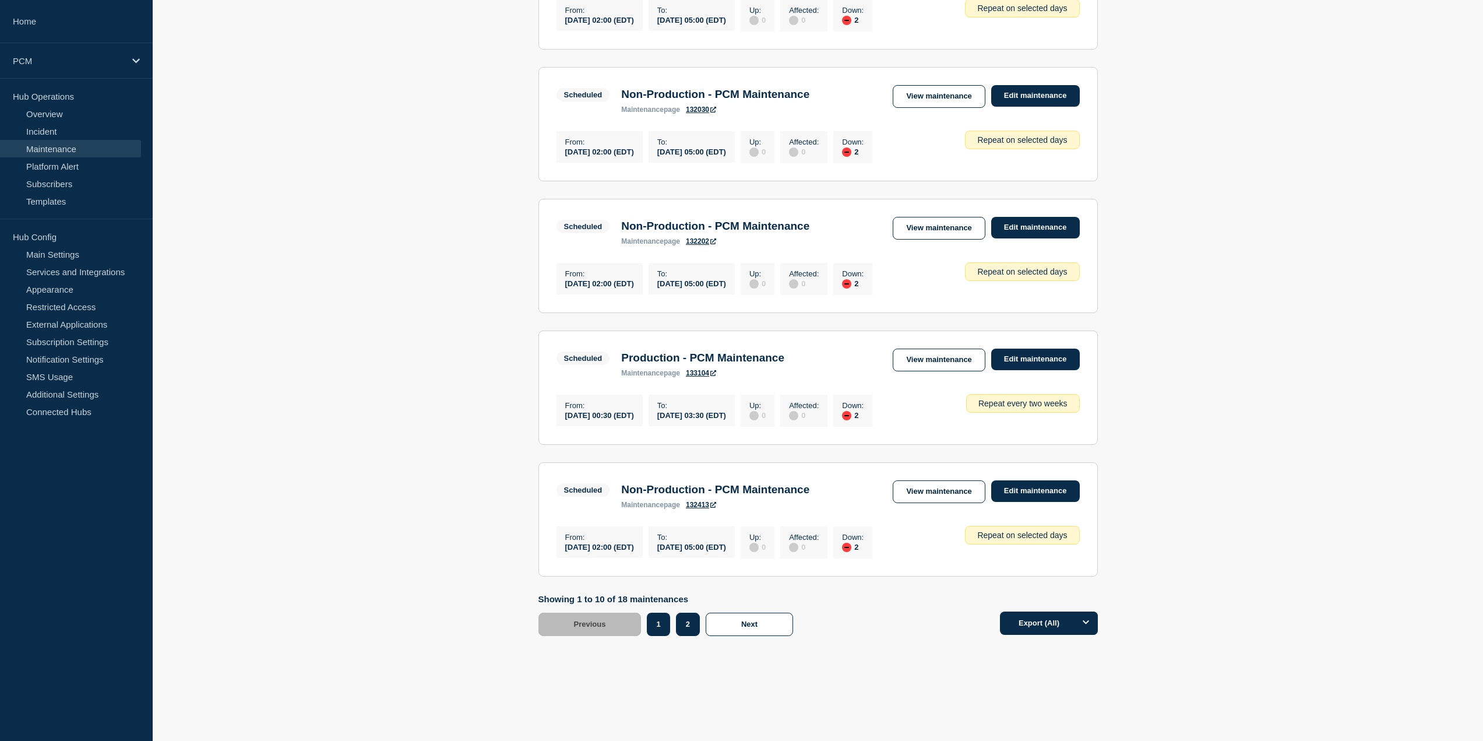
click at [688, 635] on button "2" at bounding box center [688, 623] width 24 height 23
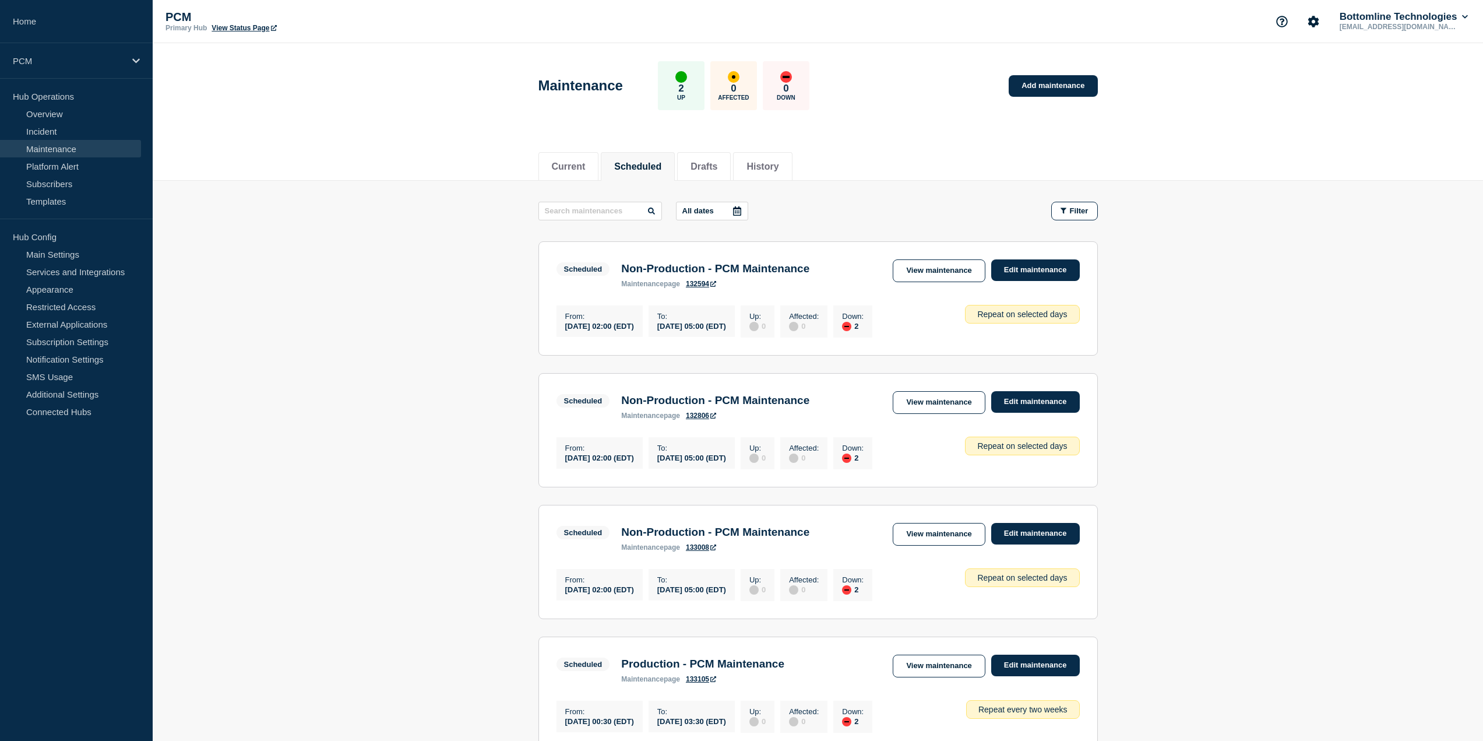
drag, startPoint x: 439, startPoint y: 544, endPoint x: 435, endPoint y: 329, distance: 214.5
